Goal: Transaction & Acquisition: Book appointment/travel/reservation

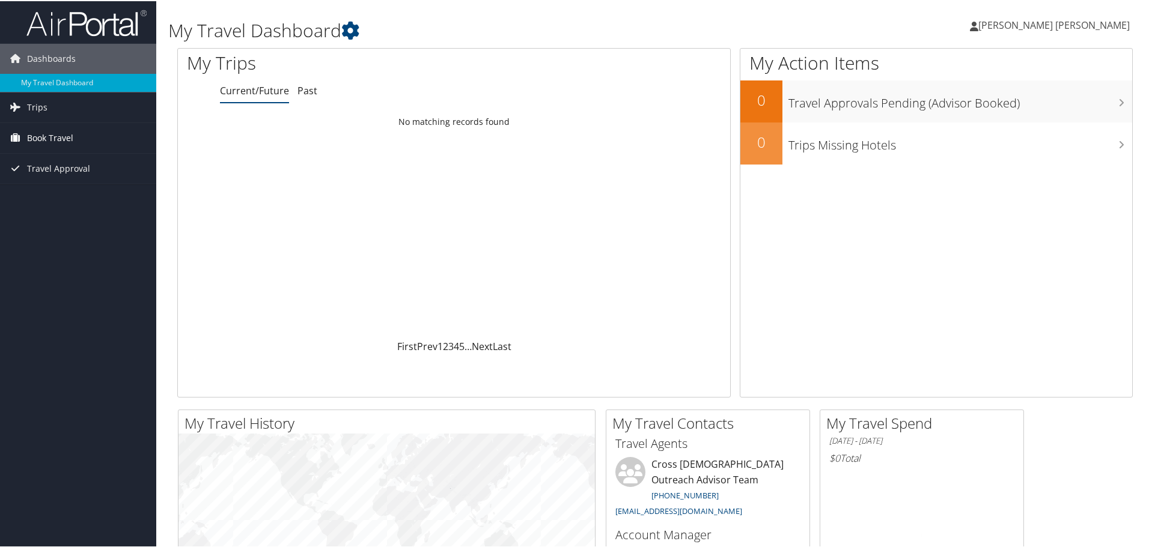
click at [42, 142] on span "Book Travel" at bounding box center [50, 137] width 46 height 30
click at [37, 192] on link "Book/Manage Online Trips" at bounding box center [78, 197] width 156 height 18
